Goal: Find contact information: Find contact information

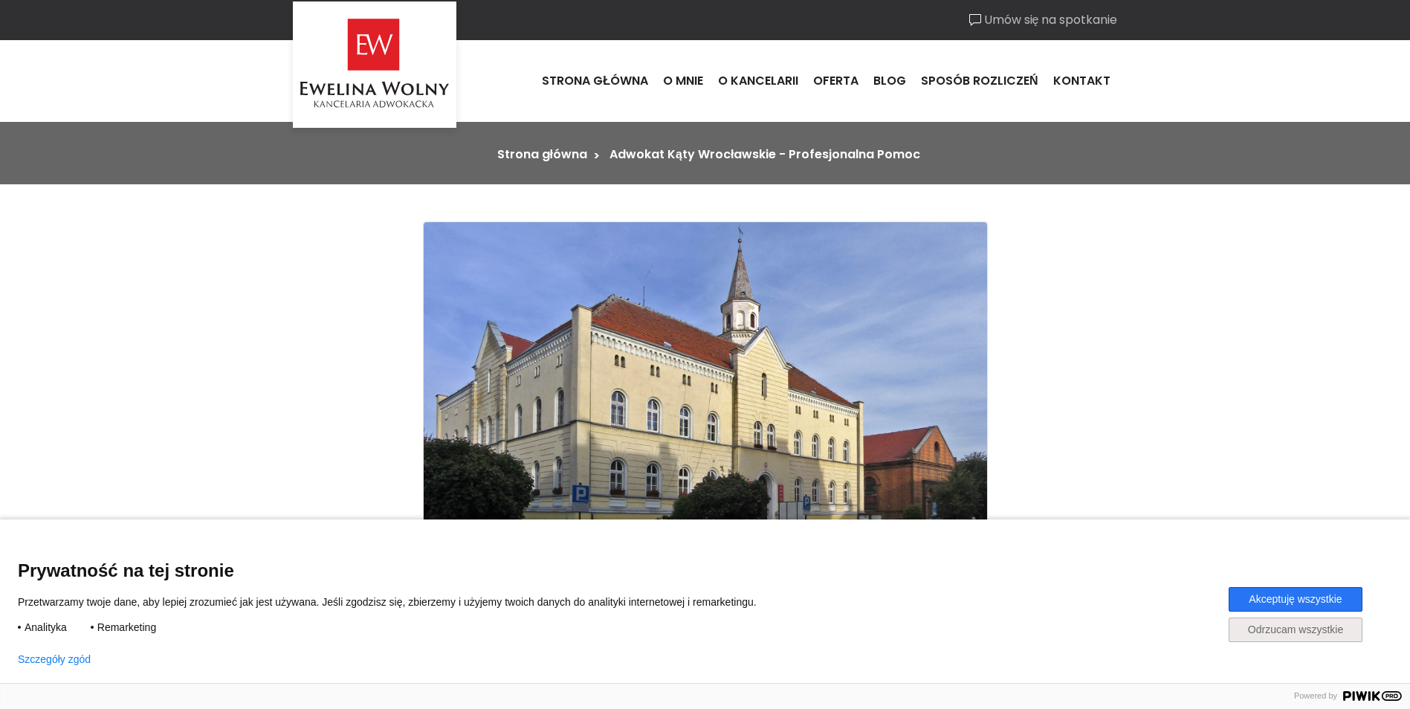
drag, startPoint x: 1314, startPoint y: 629, endPoint x: 799, endPoint y: 409, distance: 559.5
click at [1313, 629] on button "Odrzucam wszystkie" at bounding box center [1296, 630] width 134 height 25
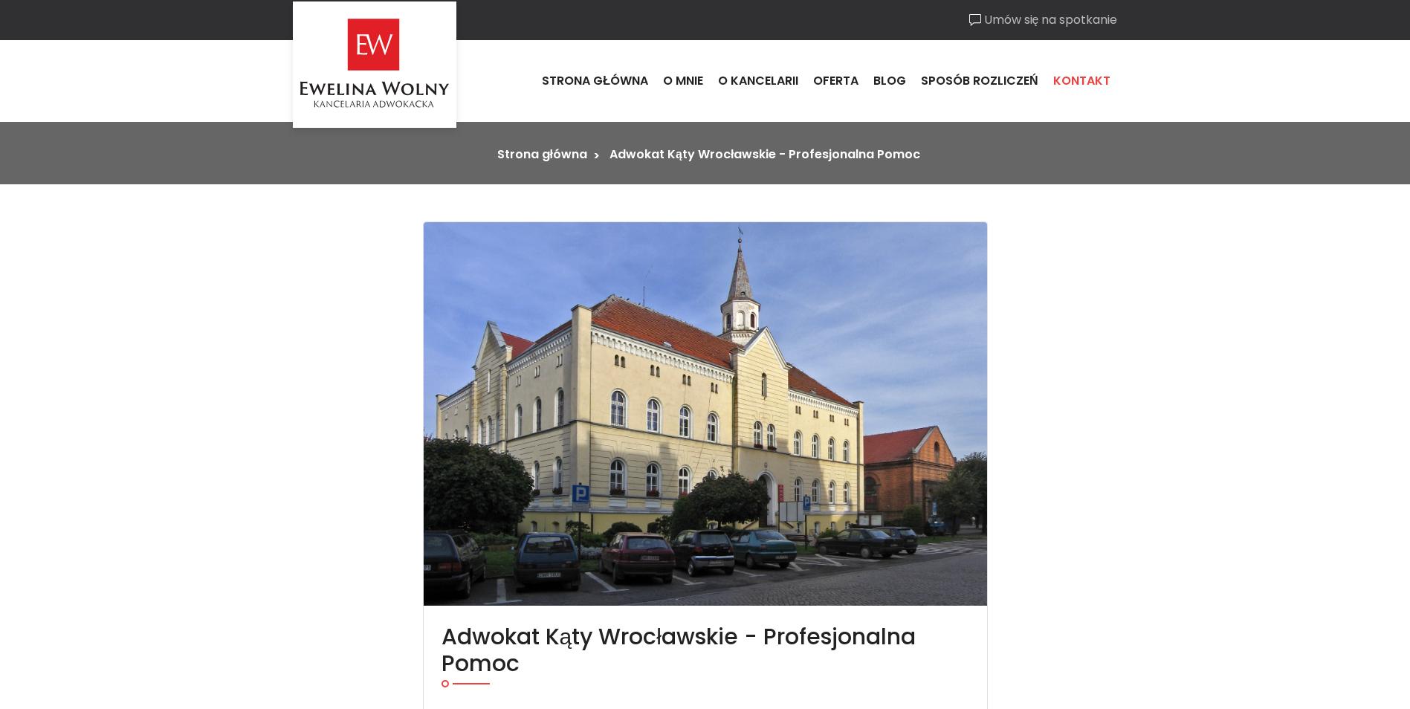
click at [1068, 73] on link "Kontakt" at bounding box center [1082, 81] width 72 height 40
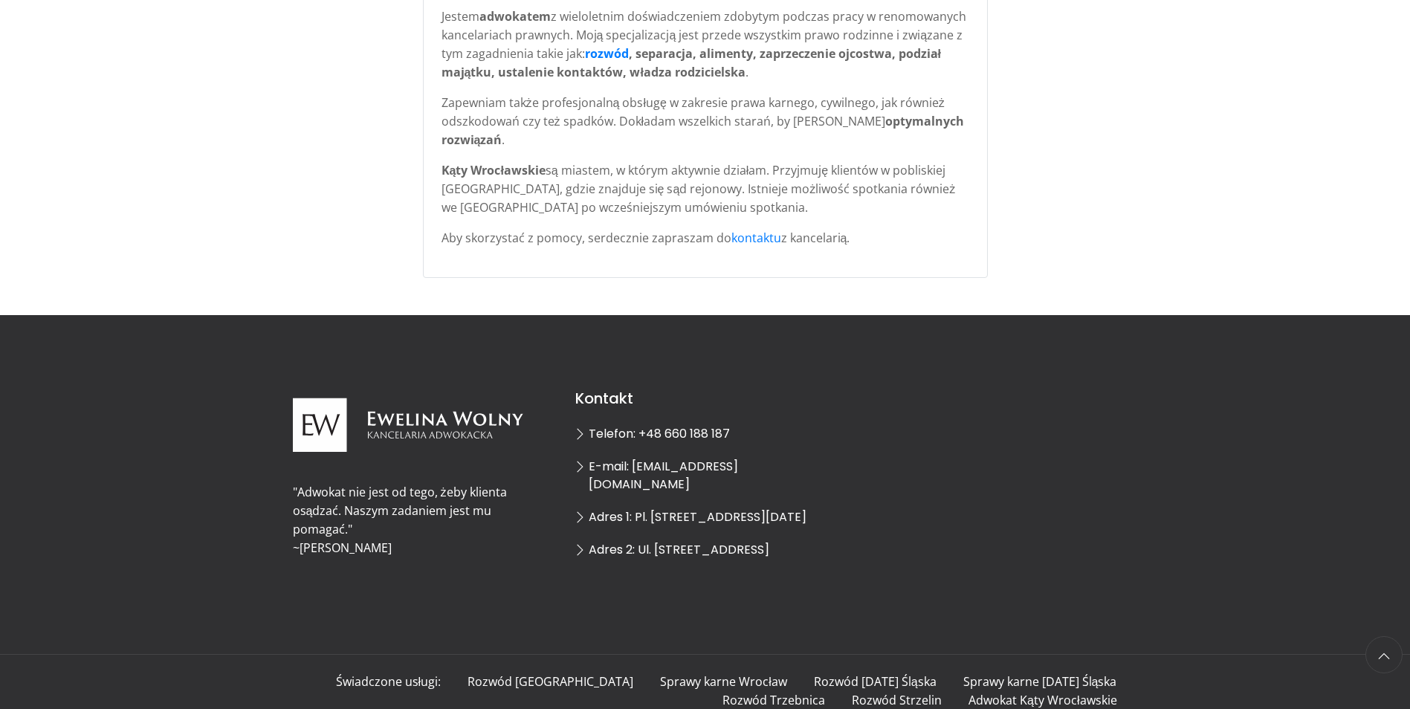
scroll to position [717, 0]
